Goal: Find specific page/section: Find specific page/section

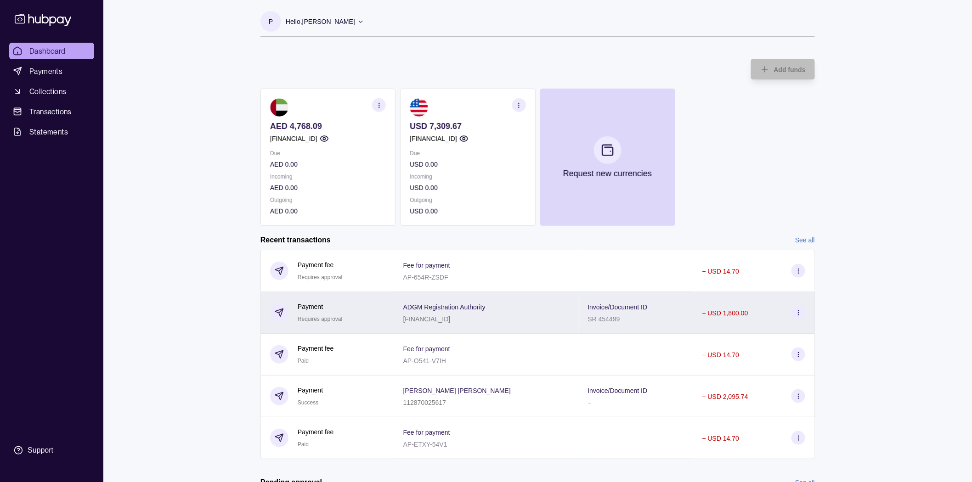
click at [637, 311] on div "Invoice/Document ID SR 454499" at bounding box center [636, 312] width 96 height 23
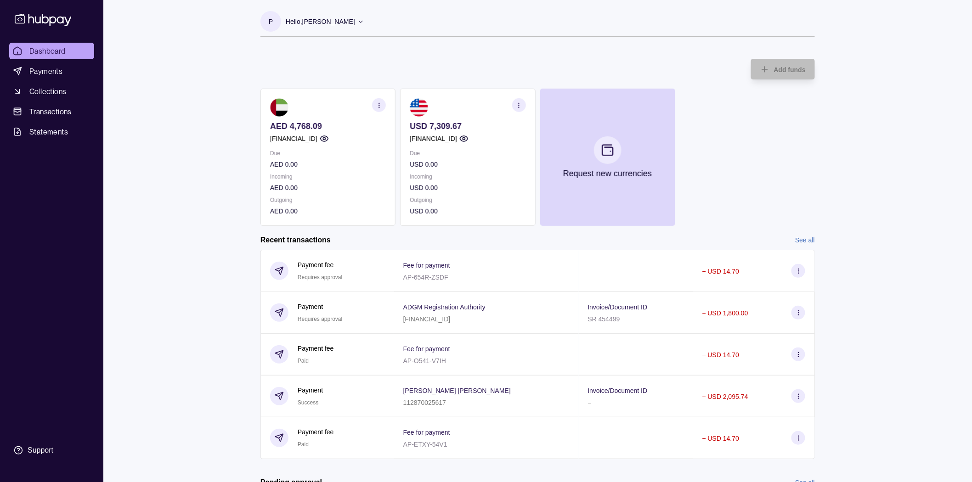
click at [125, 209] on html "Dashboard Payments Collections Transactions Statements Support P Hello, [PERSON…" at bounding box center [486, 303] width 972 height 606
drag, startPoint x: 194, startPoint y: 172, endPoint x: 231, endPoint y: 168, distance: 37.0
click at [197, 172] on div "Dashboard Payments Collections Transactions Statements Support P Hello, [PERSON…" at bounding box center [486, 303] width 972 height 606
click at [175, 106] on div "Dashboard Payments Collections Transactions Statements Support P Hello, [PERSON…" at bounding box center [486, 303] width 972 height 606
click at [167, 194] on div "Dashboard Payments Collections Transactions Statements Support P Hello, [PERSON…" at bounding box center [486, 303] width 972 height 606
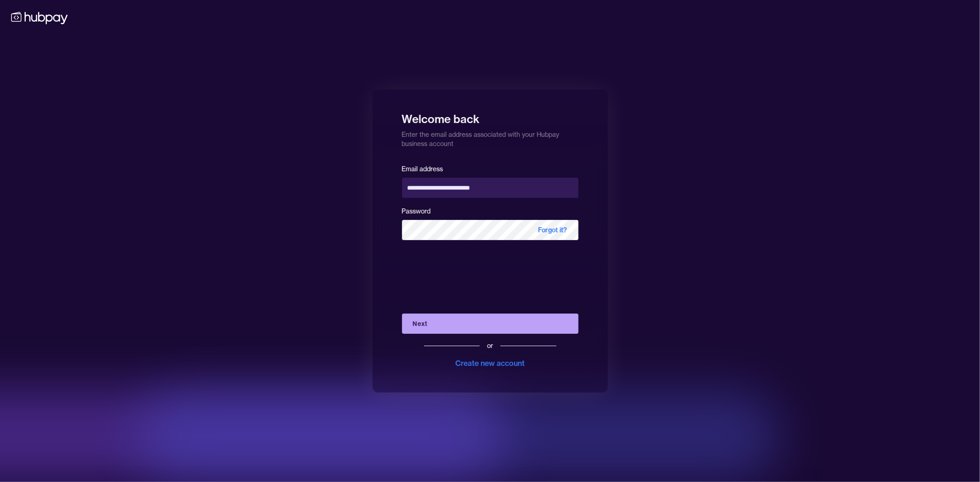
click at [270, 267] on div "**********" at bounding box center [490, 241] width 980 height 482
